Goal: Use online tool/utility: Utilize a website feature to perform a specific function

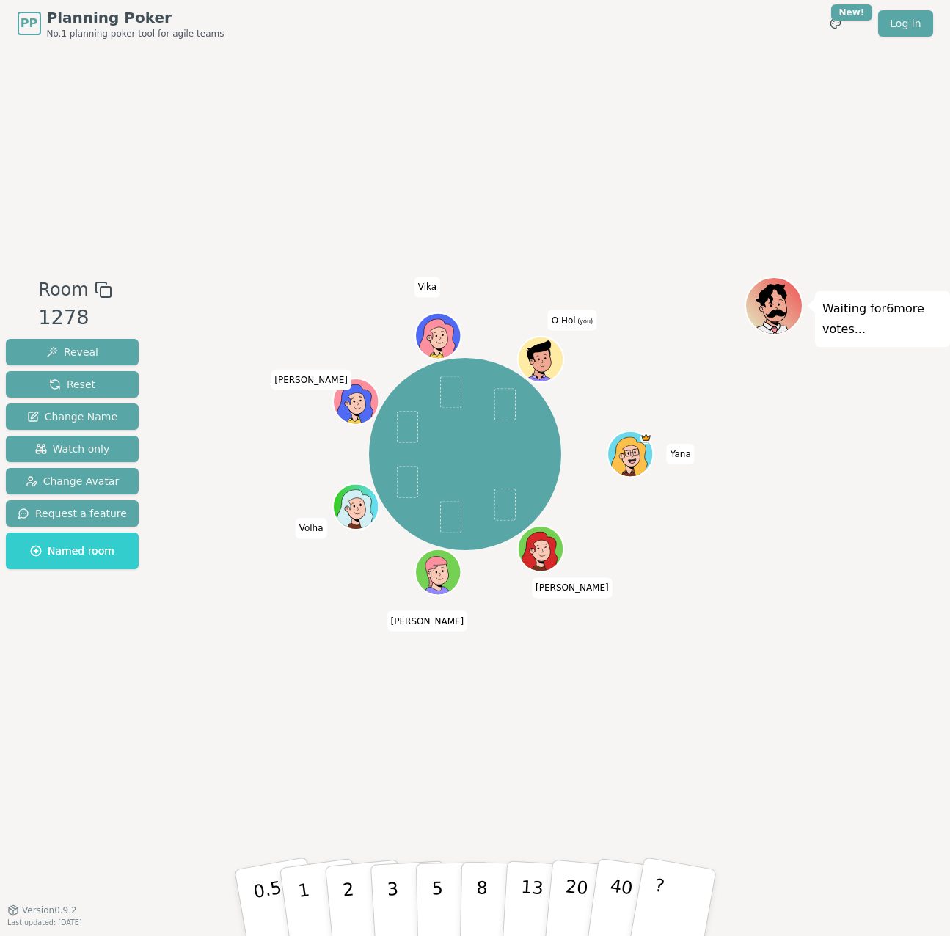
click at [240, 652] on div "Yana [PERSON_NAME] Sasha [PERSON_NAME] (you)" at bounding box center [465, 479] width 558 height 404
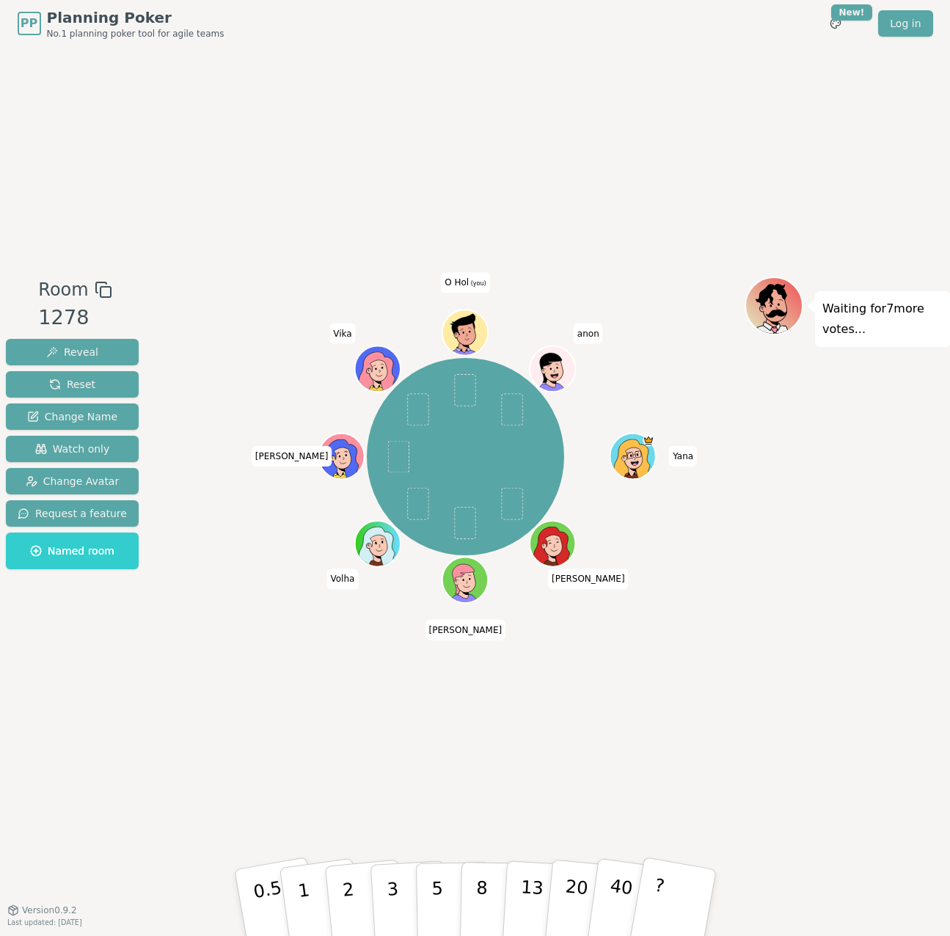
click at [331, 723] on div "Room 1278 Reveal Reset Change Name Watch only Change Avatar Request a feature N…" at bounding box center [475, 478] width 950 height 863
click at [172, 732] on div "Room 1278 Reveal Reset Change Name Watch only Change Avatar Request a feature N…" at bounding box center [475, 478] width 950 height 863
click at [271, 715] on div "Room 1278 Reveal Reset Change Name Watch only Change Avatar Request a feature N…" at bounding box center [475, 478] width 950 height 863
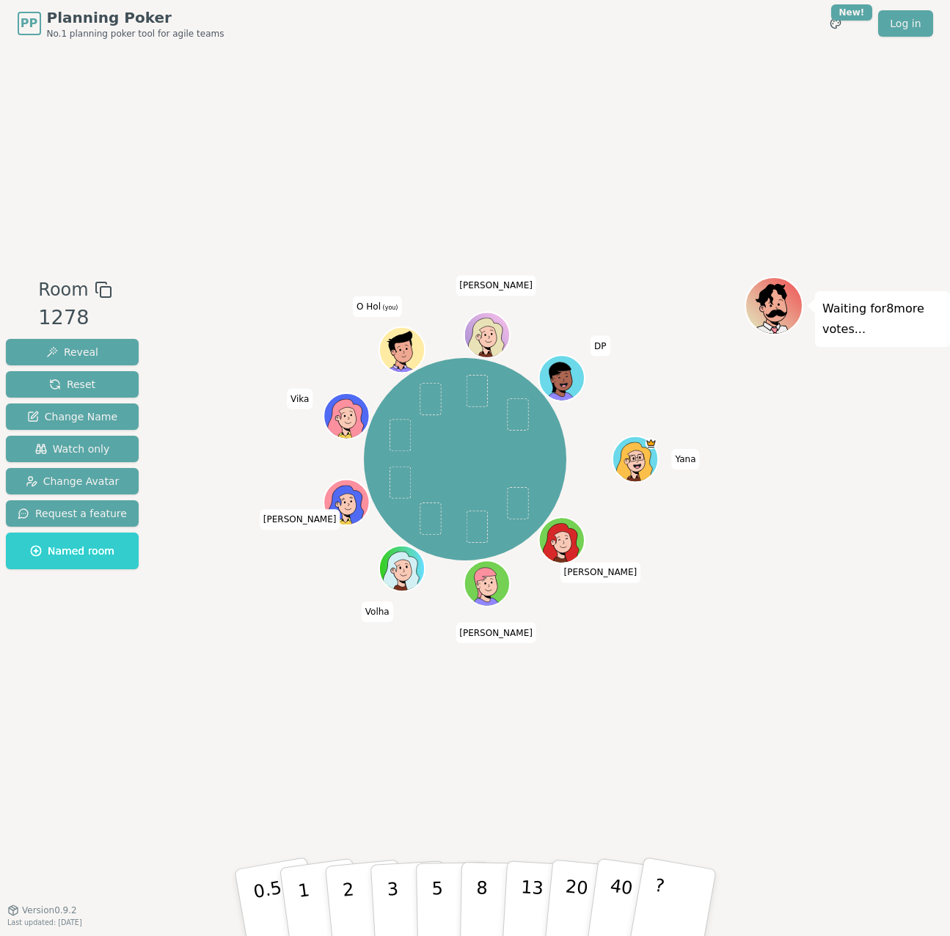
click at [278, 192] on div "Room 1278 Reveal Reset Change Name Watch only Change Avatar Request a feature N…" at bounding box center [475, 478] width 950 height 863
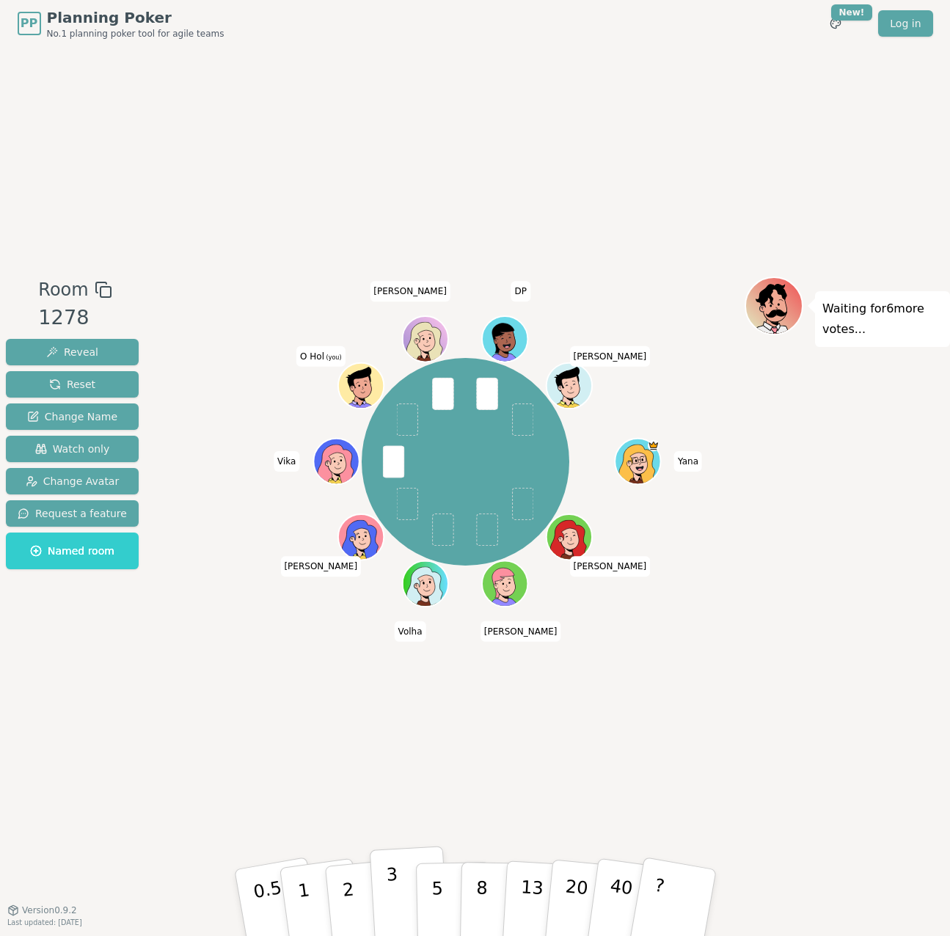
click at [398, 897] on button "3" at bounding box center [409, 903] width 80 height 114
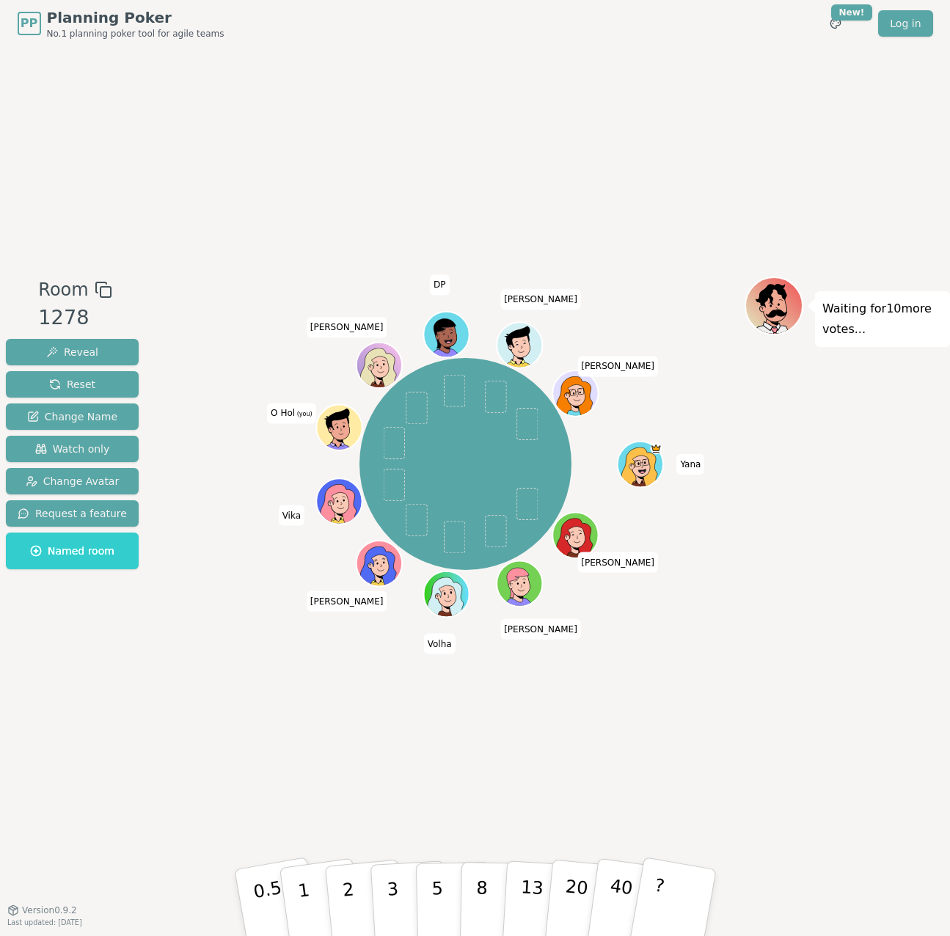
drag, startPoint x: 551, startPoint y: 222, endPoint x: 531, endPoint y: 228, distance: 20.9
drag, startPoint x: 531, startPoint y: 228, endPoint x: 514, endPoint y: 194, distance: 38.1
click at [514, 194] on div "Room 1278 Reveal Reset Change Name Watch only Change Avatar Request a feature N…" at bounding box center [475, 478] width 950 height 863
drag, startPoint x: 575, startPoint y: 231, endPoint x: 555, endPoint y: 247, distance: 26.1
click at [555, 247] on div "Room 1278 Reveal Reset Change Name Watch only Change Avatar Request a feature N…" at bounding box center [475, 478] width 950 height 863
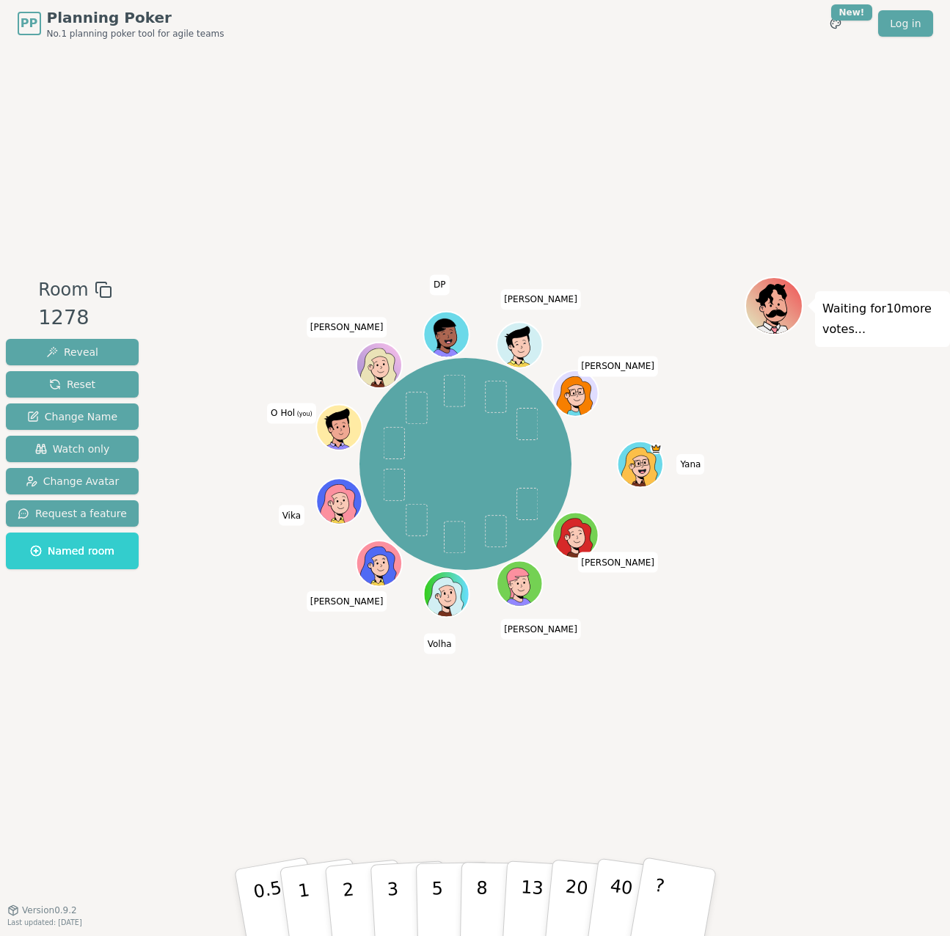
drag, startPoint x: 558, startPoint y: 238, endPoint x: 565, endPoint y: 257, distance: 20.2
click at [435, 870] on p "5" at bounding box center [437, 902] width 12 height 79
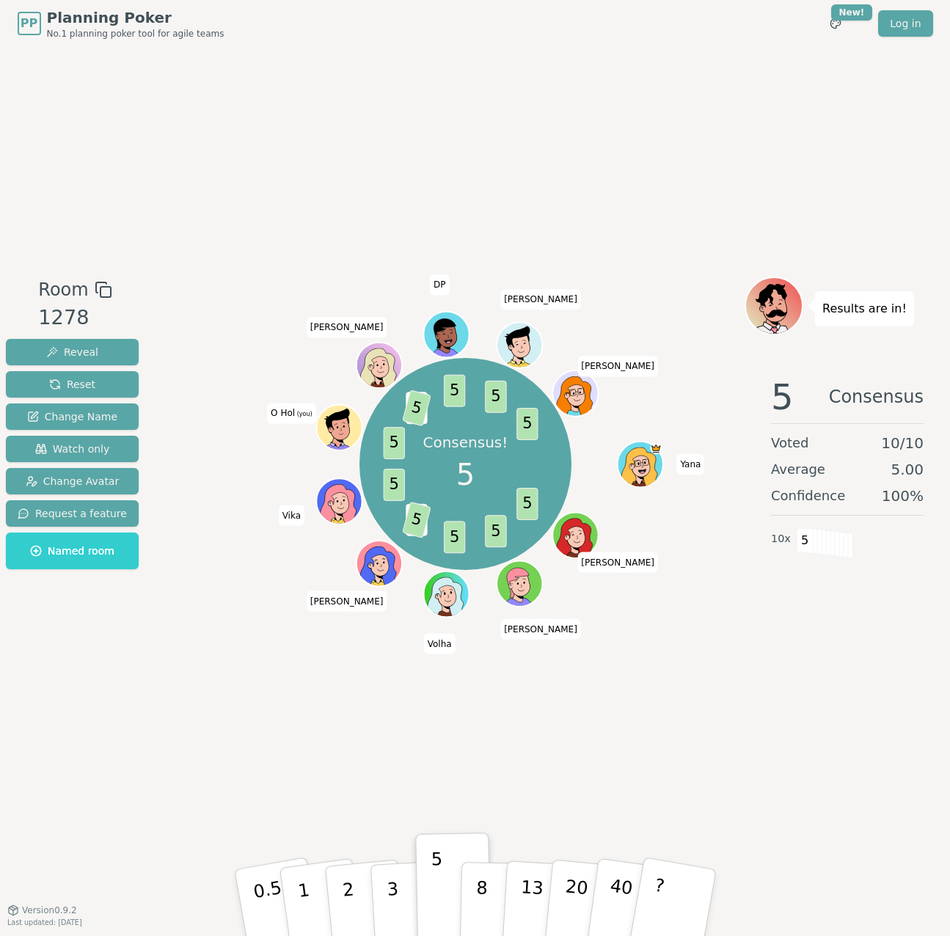
click at [97, 726] on div "Room 1278 Reveal Reset Change Name Watch only Change Avatar Request a feature N…" at bounding box center [475, 478] width 950 height 863
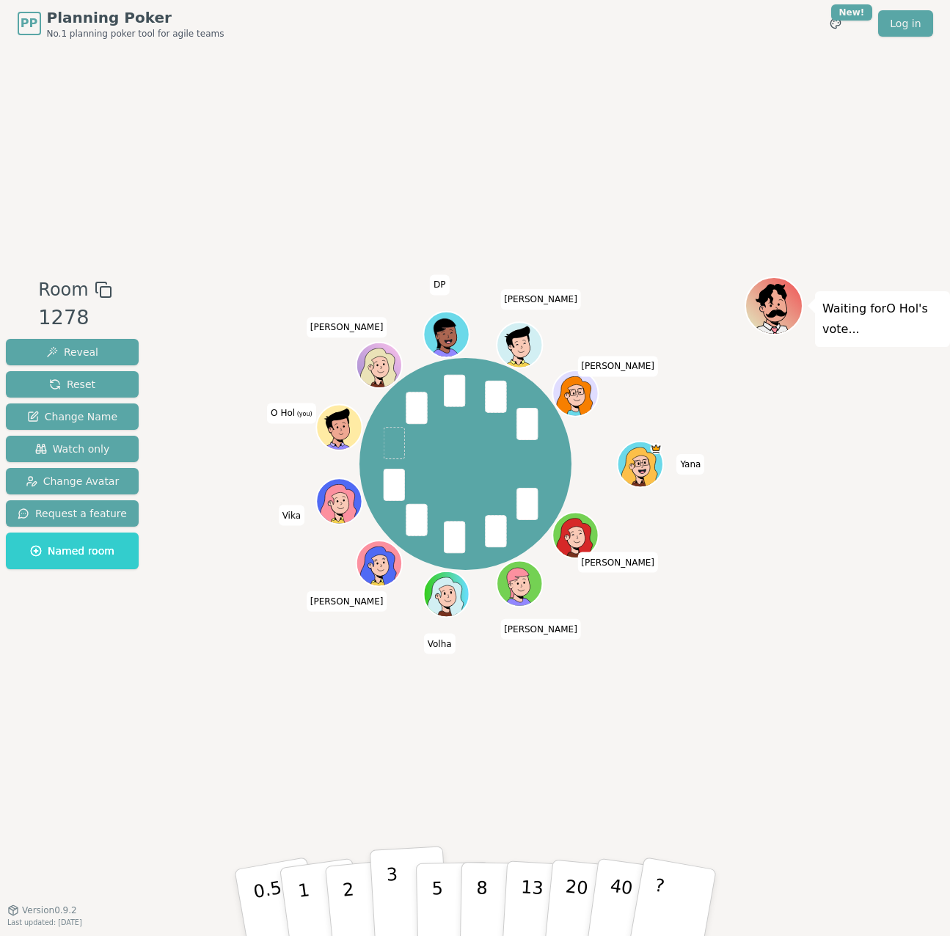
click at [401, 894] on button "3" at bounding box center [409, 903] width 80 height 114
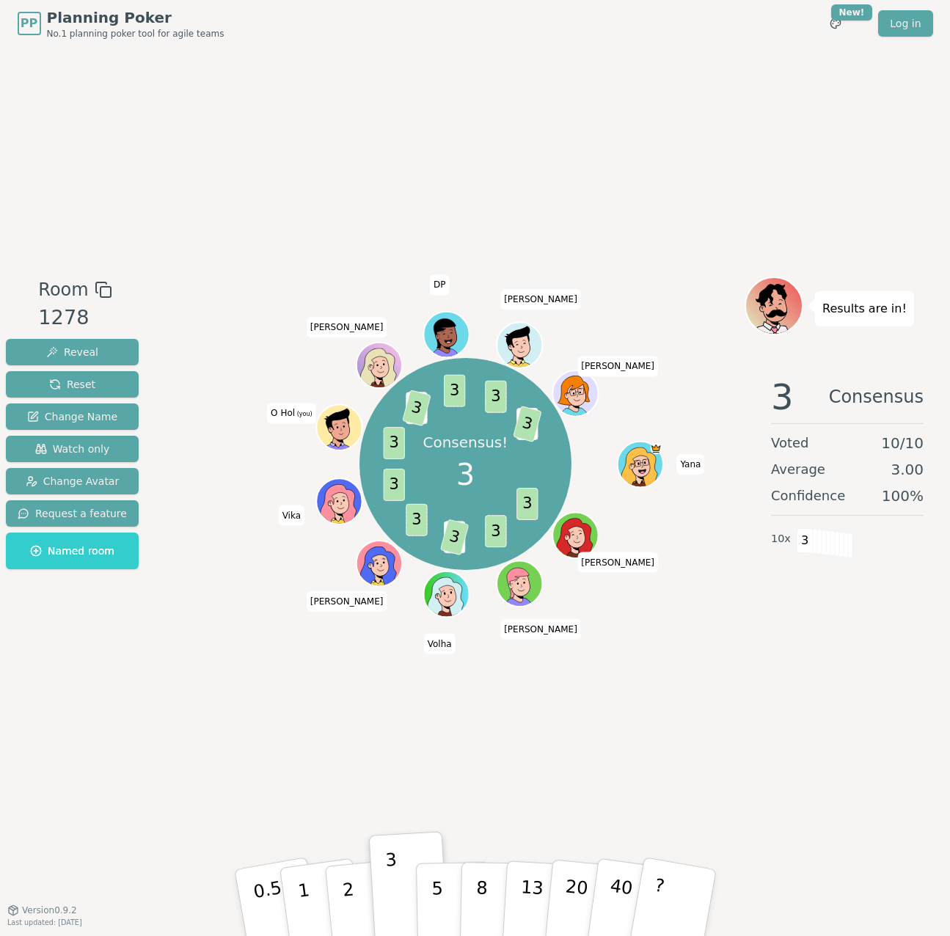
click at [329, 723] on div "Room 1278 Reveal Reset Change Name Watch only Change Avatar Request a feature N…" at bounding box center [475, 478] width 950 height 863
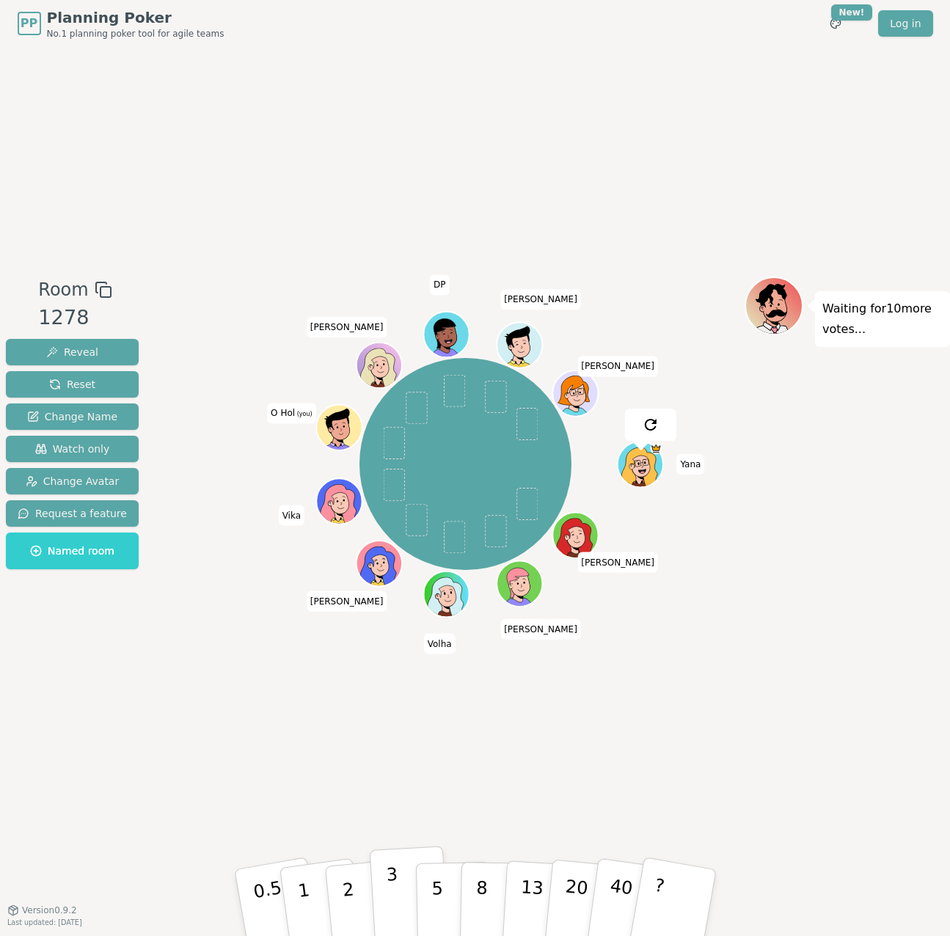
click at [395, 895] on p "3" at bounding box center [393, 904] width 16 height 80
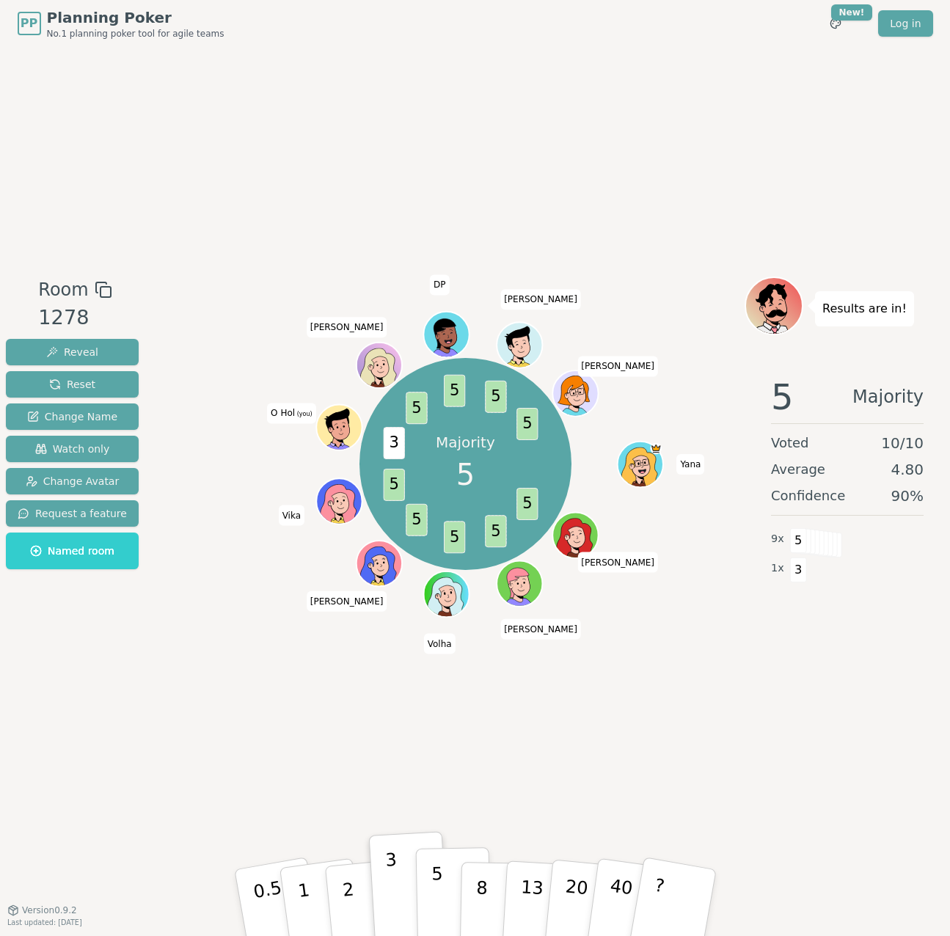
click at [434, 900] on p "5" at bounding box center [437, 902] width 12 height 79
